Goal: Information Seeking & Learning: Check status

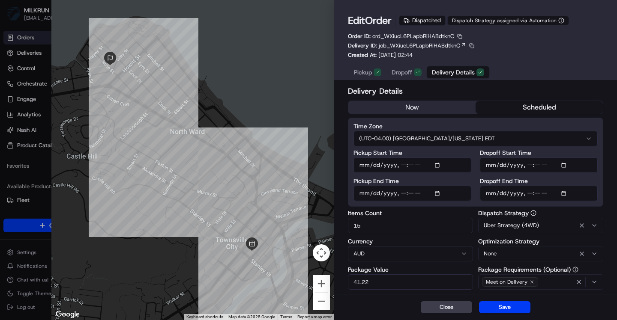
scroll to position [8, 0]
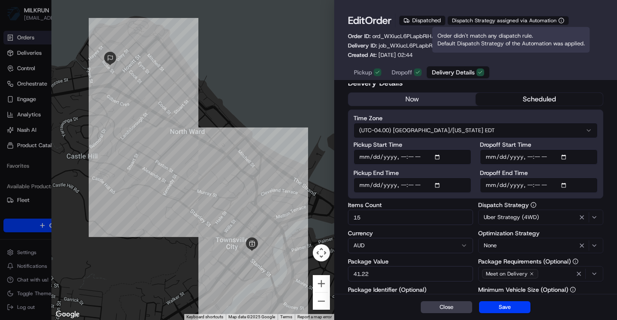
click at [523, 40] on span "Order didn't match any dispatch rule. Default Dispatch Strategy of the Automati…" at bounding box center [510, 39] width 147 height 15
click at [515, 39] on div "Order didn't match any dispatch rule. Default Dispatch Strategy of the Automati…" at bounding box center [511, 40] width 158 height 26
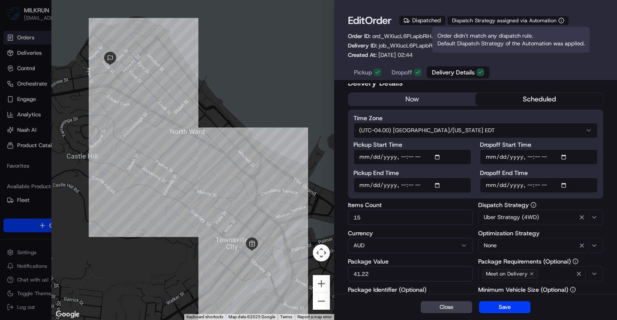
click at [515, 39] on div "Order didn't match any dispatch rule. Default Dispatch Strategy of the Automati…" at bounding box center [511, 40] width 158 height 26
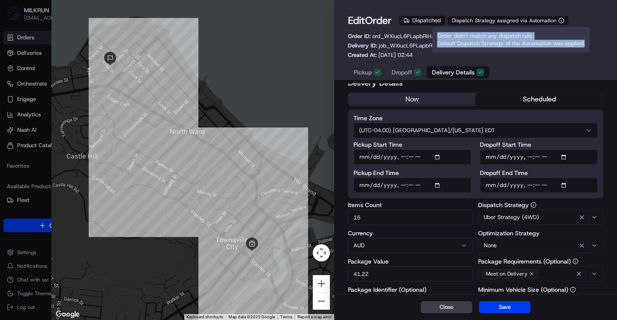
copy span "Order didn't match any dispatch rule. Default Dispatch Strategy of the Automati…"
